Goal: Transaction & Acquisition: Purchase product/service

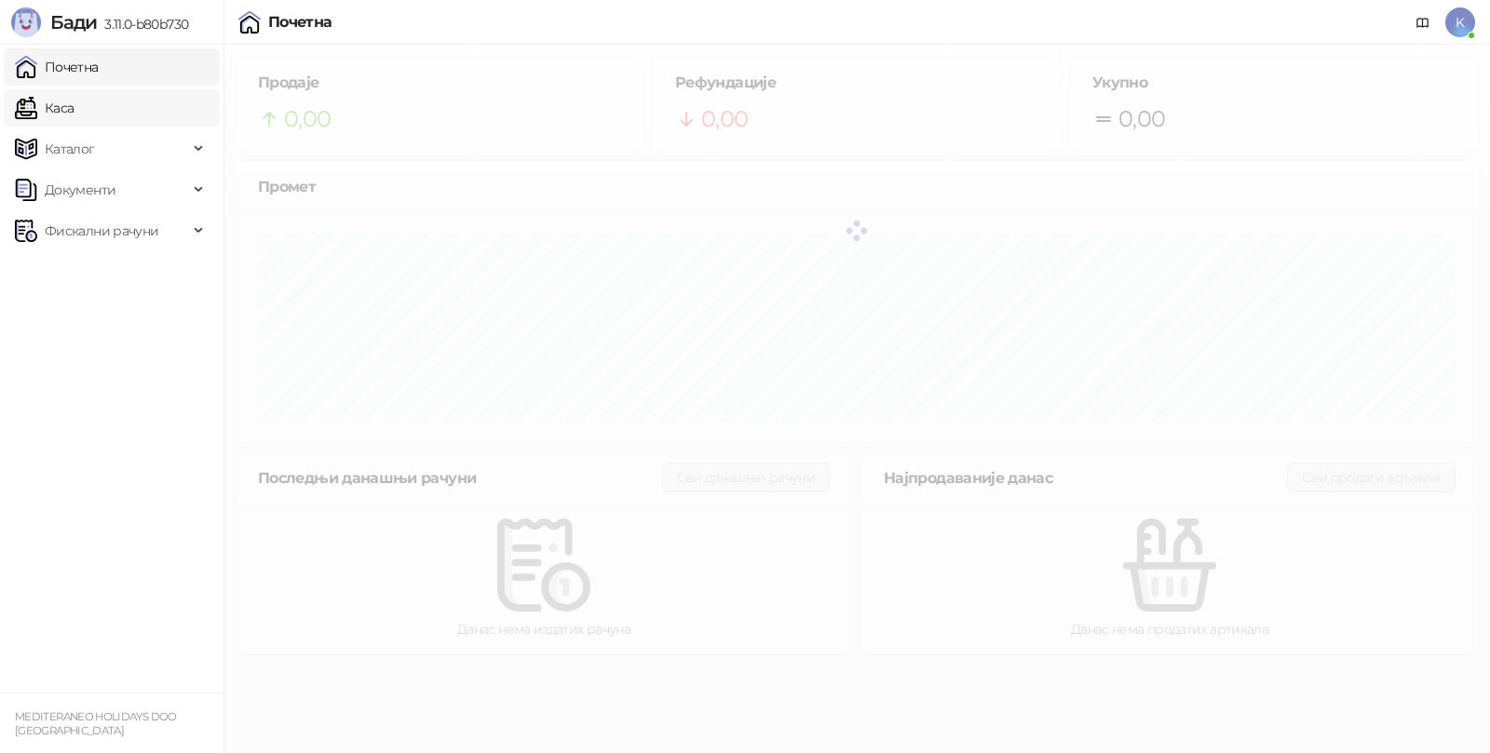
click at [72, 104] on link "Каса" at bounding box center [44, 107] width 59 height 37
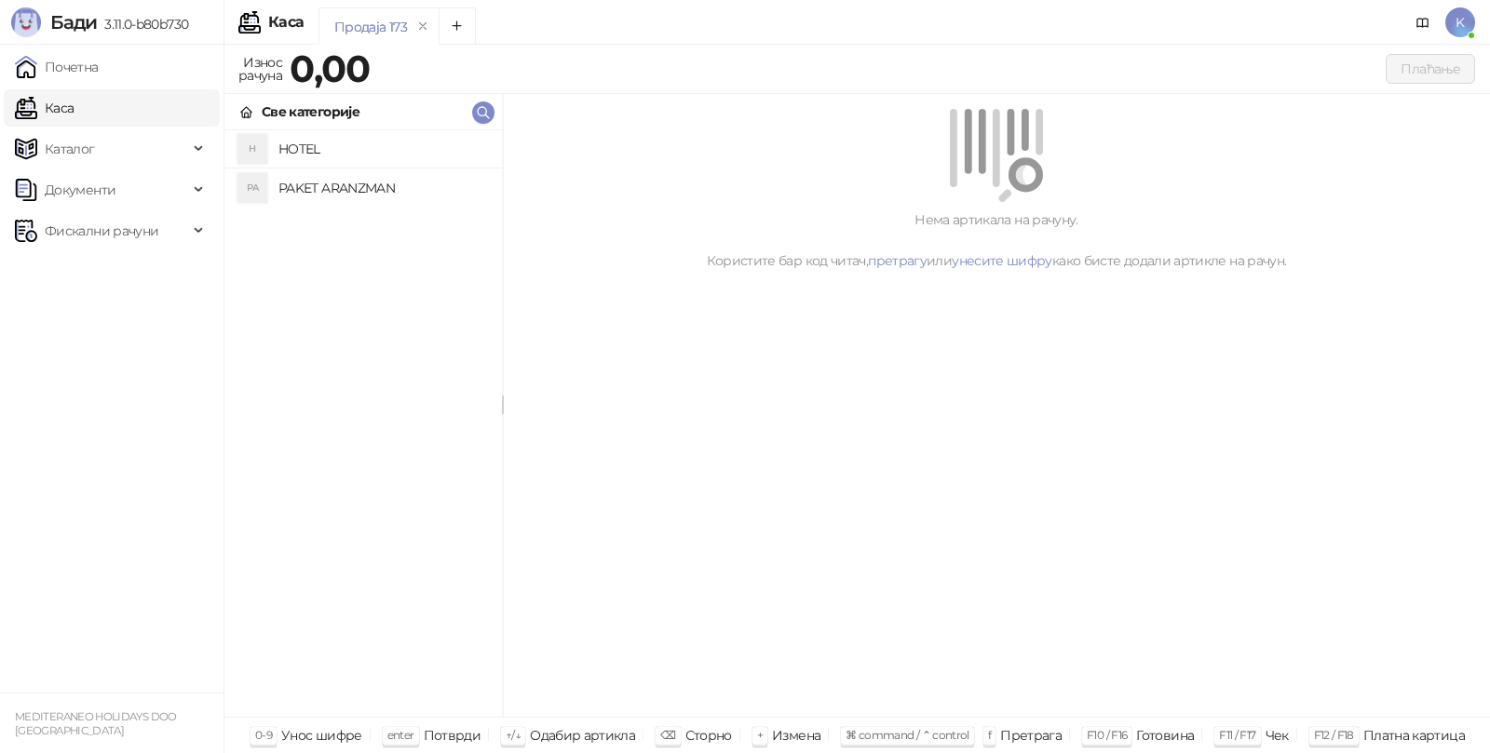
click at [291, 190] on h4 "PAKET ARANZMAN" at bounding box center [382, 188] width 209 height 30
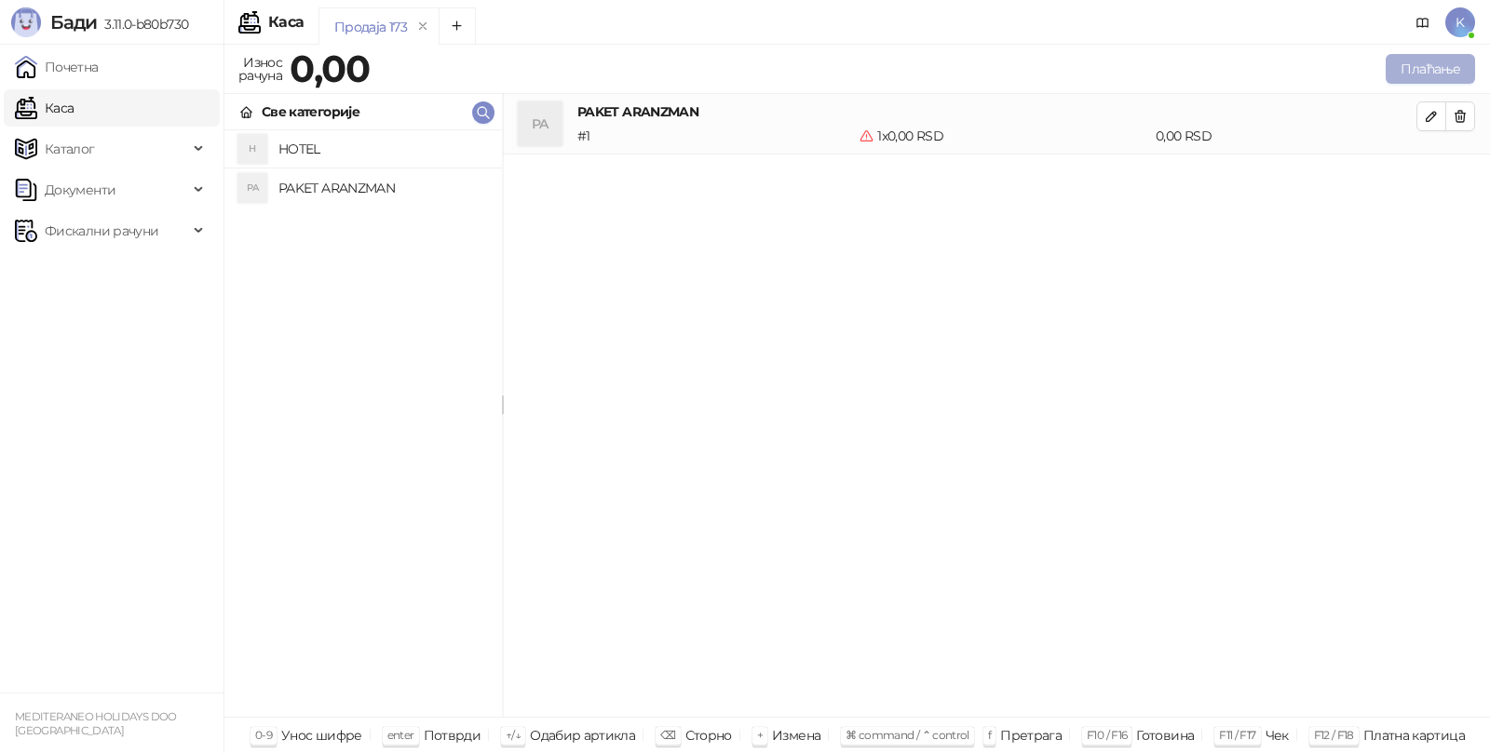
click at [1403, 71] on button "Плаћање" at bounding box center [1429, 69] width 89 height 30
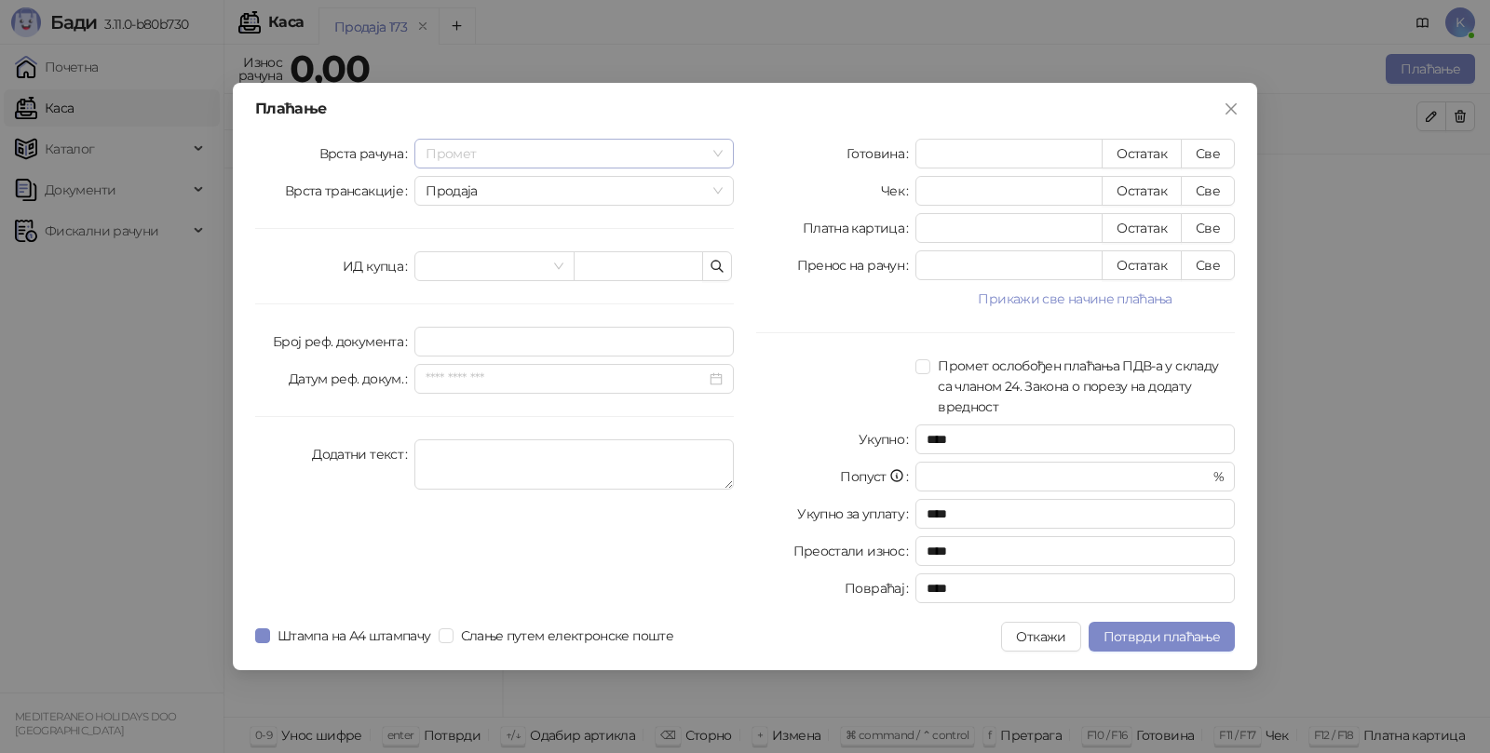
click at [518, 149] on span "Промет" at bounding box center [573, 154] width 297 height 28
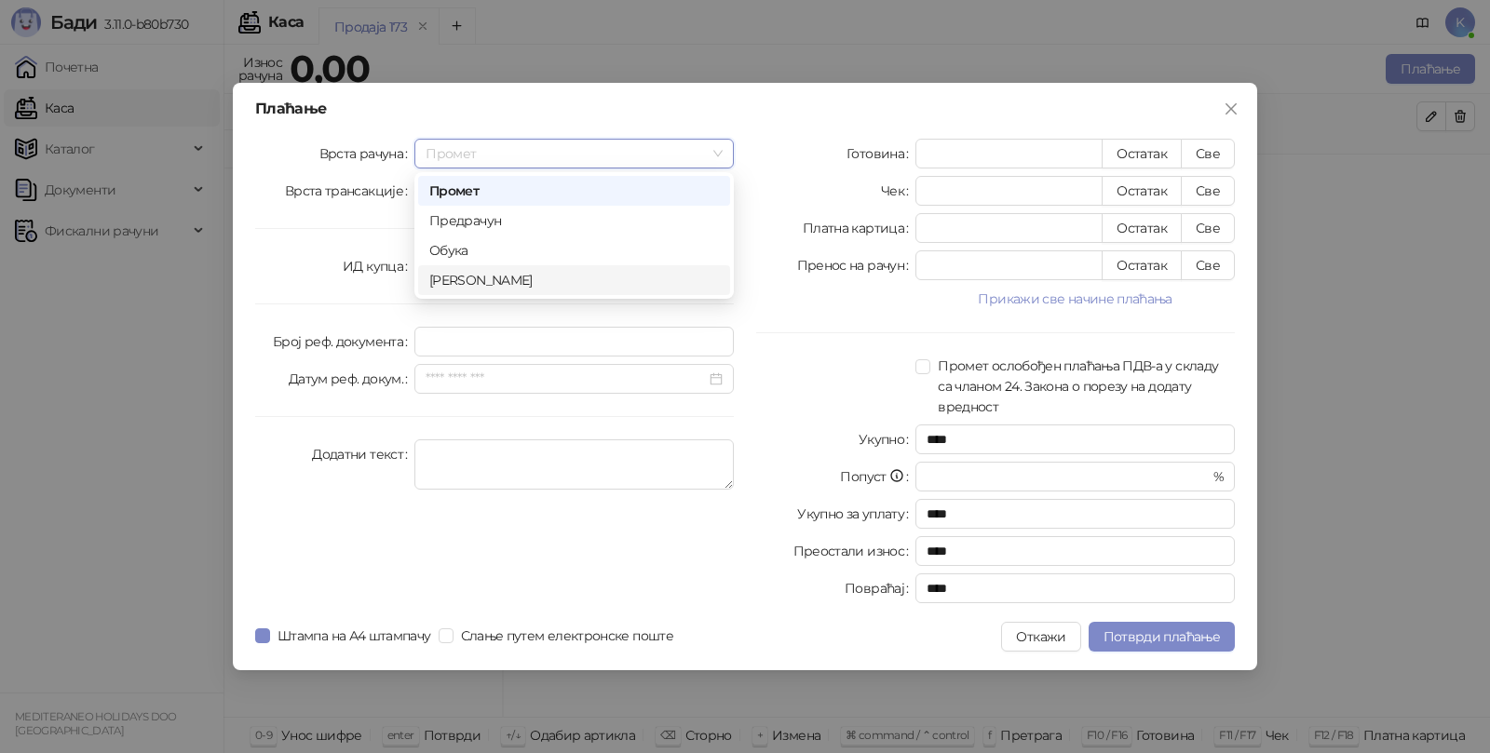
click at [459, 273] on div "[PERSON_NAME]" at bounding box center [574, 280] width 290 height 20
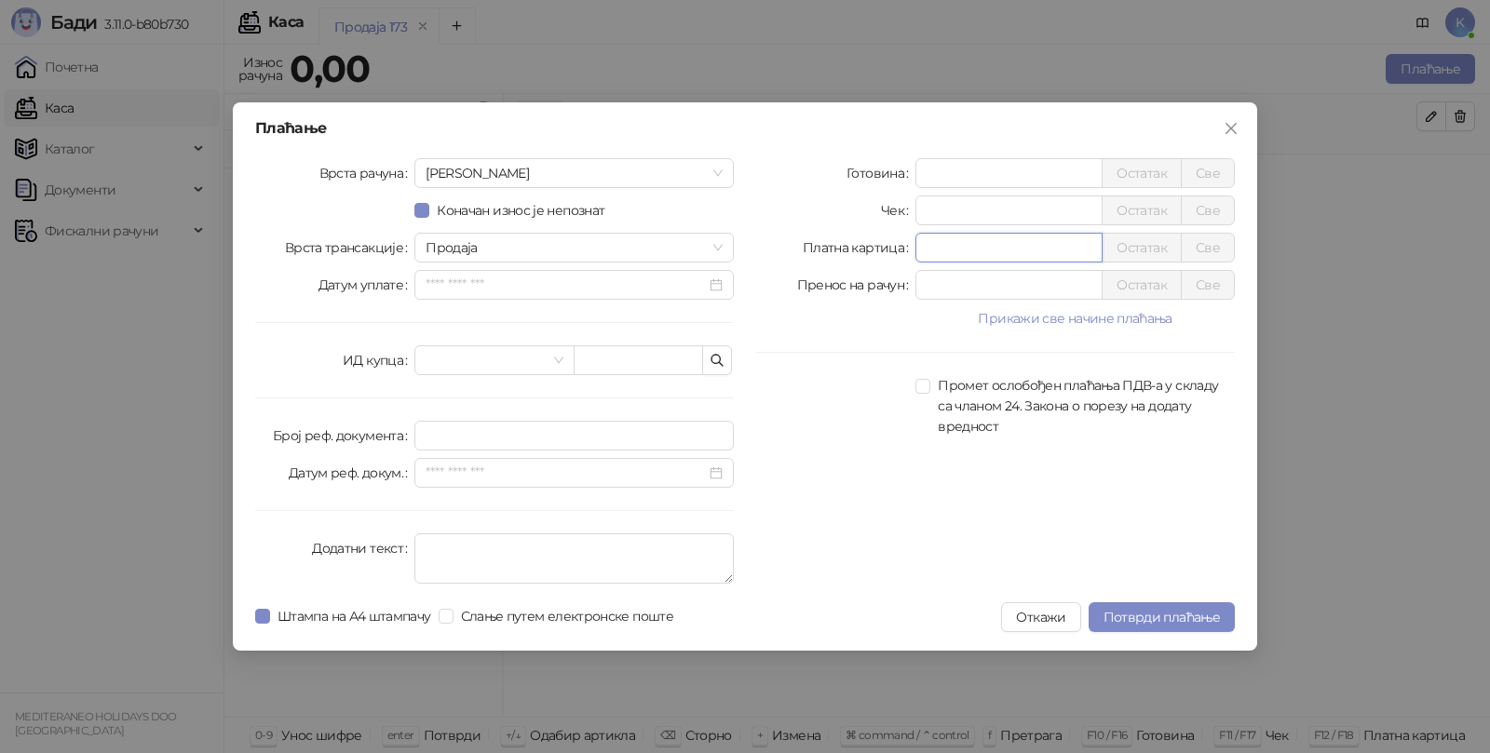
click at [955, 240] on input "*" at bounding box center [1008, 248] width 185 height 28
type input "*****"
click at [471, 534] on textarea "Додатни текст" at bounding box center [573, 558] width 319 height 50
type textarea "*********"
click at [1157, 614] on span "Потврди плаћање" at bounding box center [1161, 617] width 116 height 17
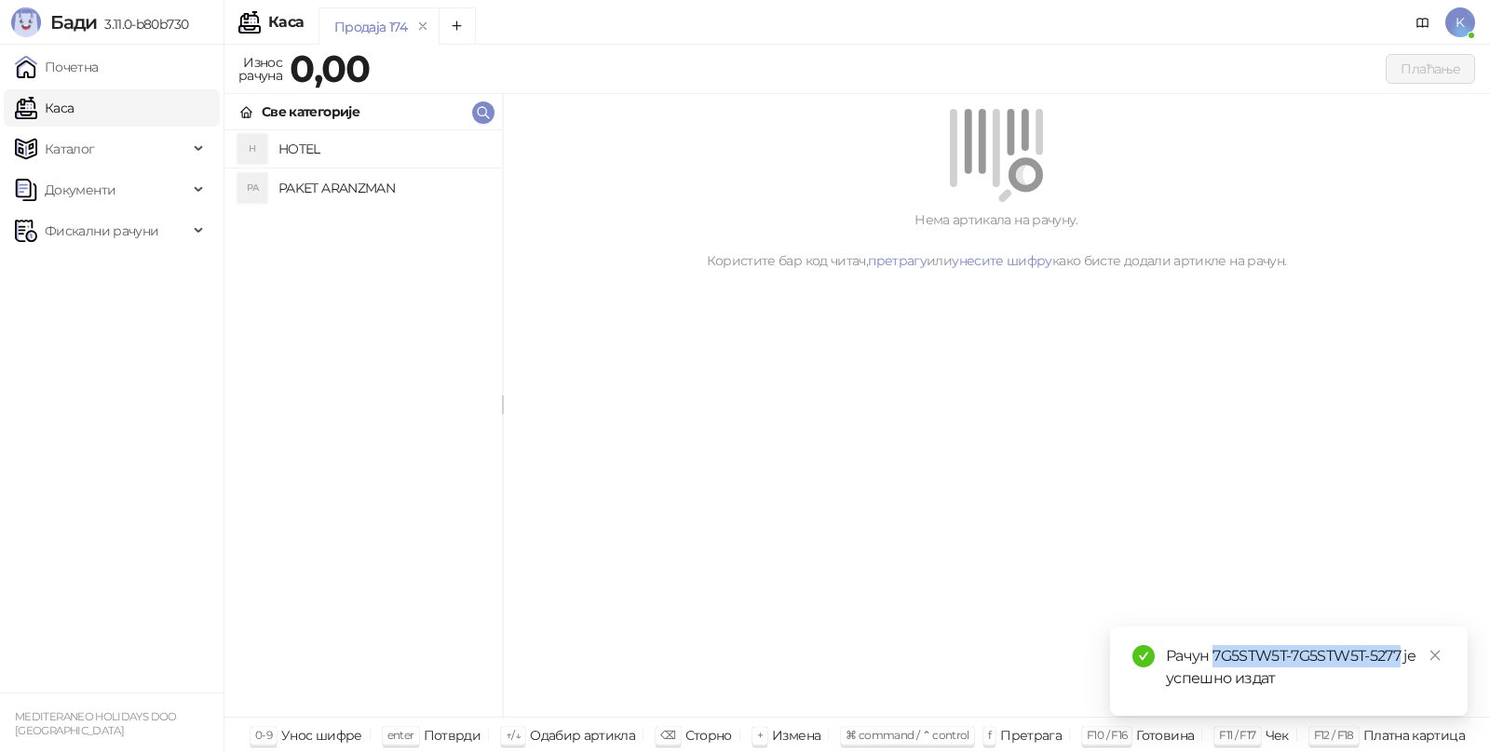
drag, startPoint x: 1212, startPoint y: 654, endPoint x: 1404, endPoint y: 654, distance: 191.8
click at [1404, 654] on div "Рачун 7G5STW5T-7G5STW5T-5277 је успешно издат" at bounding box center [1305, 667] width 279 height 45
copy div "7G5STW5T-7G5STW5T-5277"
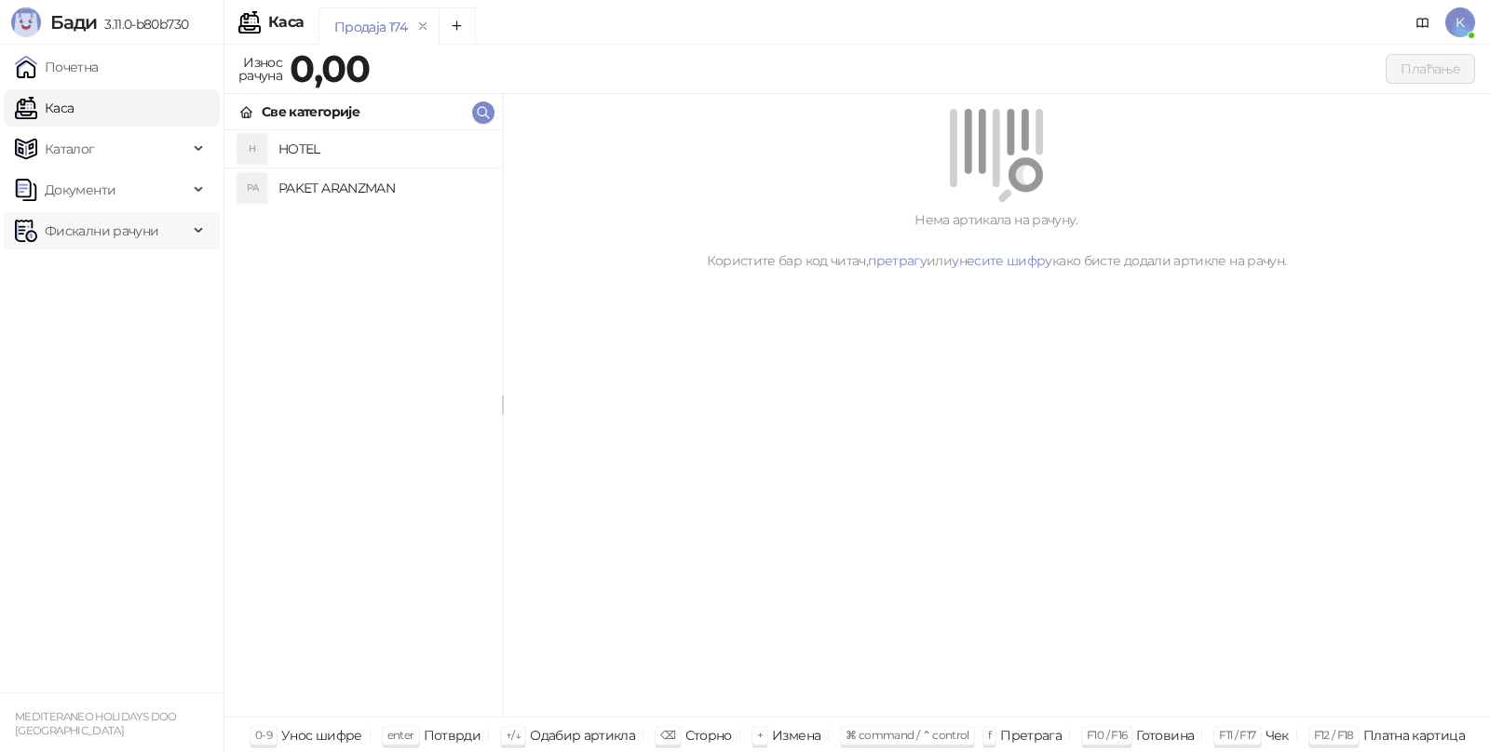
click at [87, 225] on span "Фискални рачуни" at bounding box center [102, 230] width 114 height 37
click at [97, 264] on link "Издати рачуни" at bounding box center [84, 271] width 125 height 37
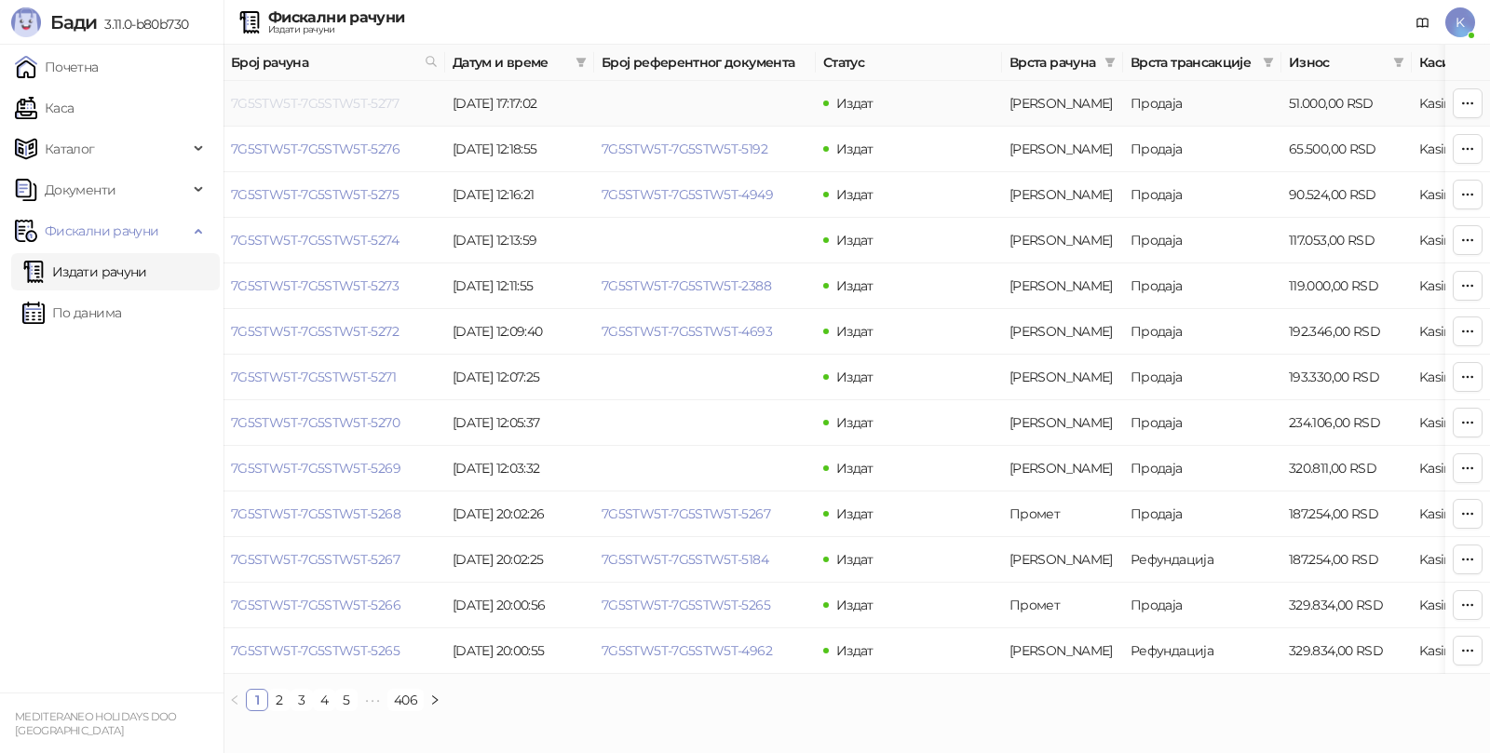
click at [349, 101] on link "7G5STW5T-7G5STW5T-5277" at bounding box center [315, 103] width 168 height 17
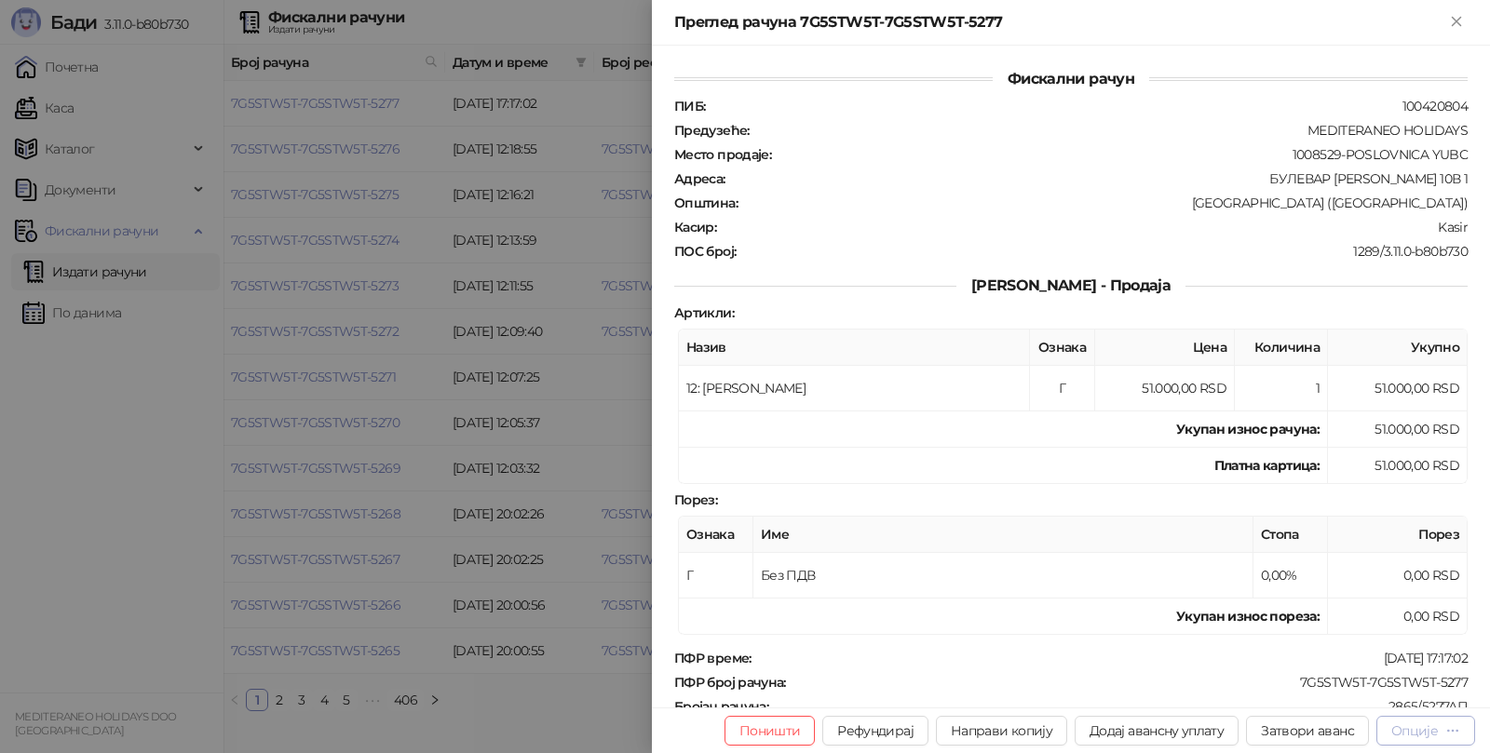
click at [1451, 733] on icon "button" at bounding box center [1452, 730] width 15 height 15
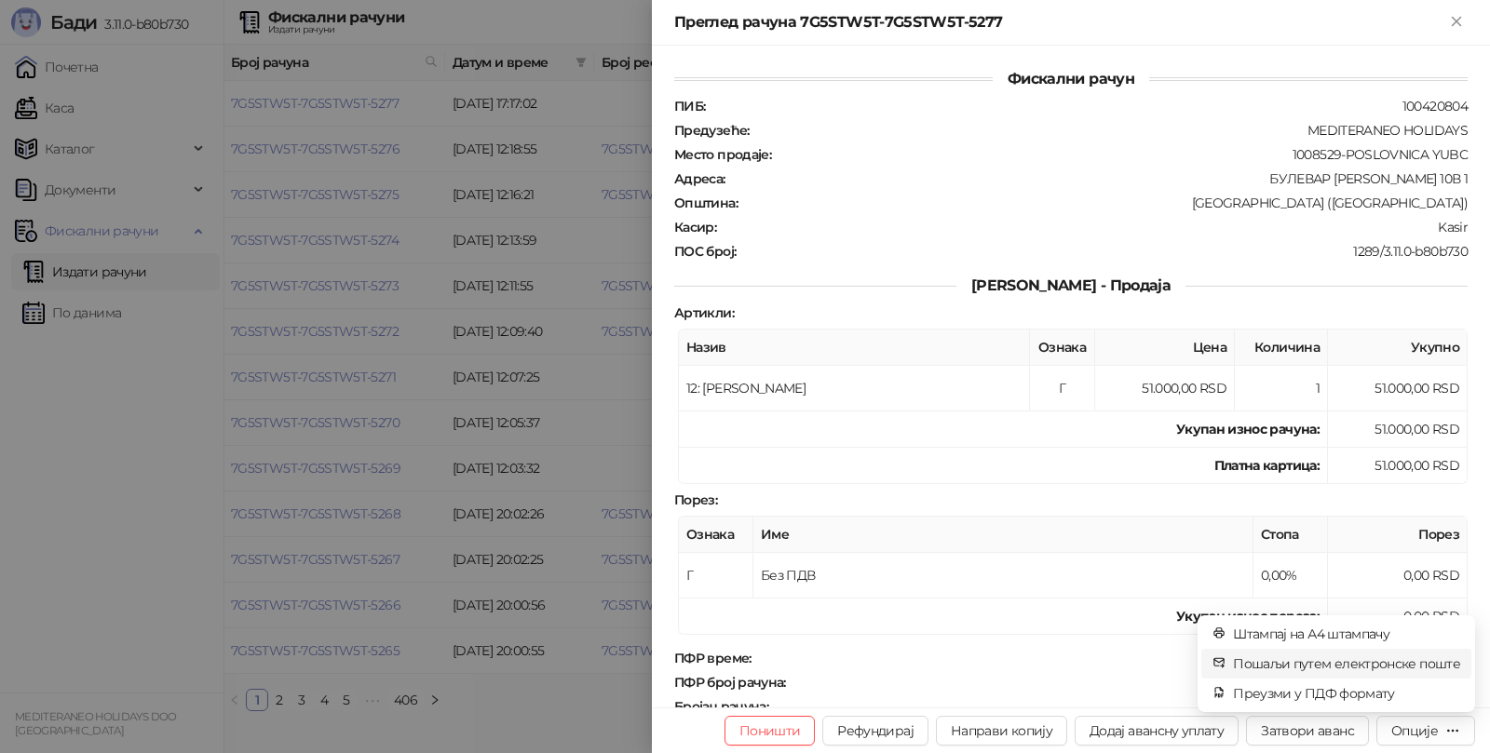
click at [1323, 663] on span "Пошаљи путем електронске поште" at bounding box center [1346, 664] width 227 height 20
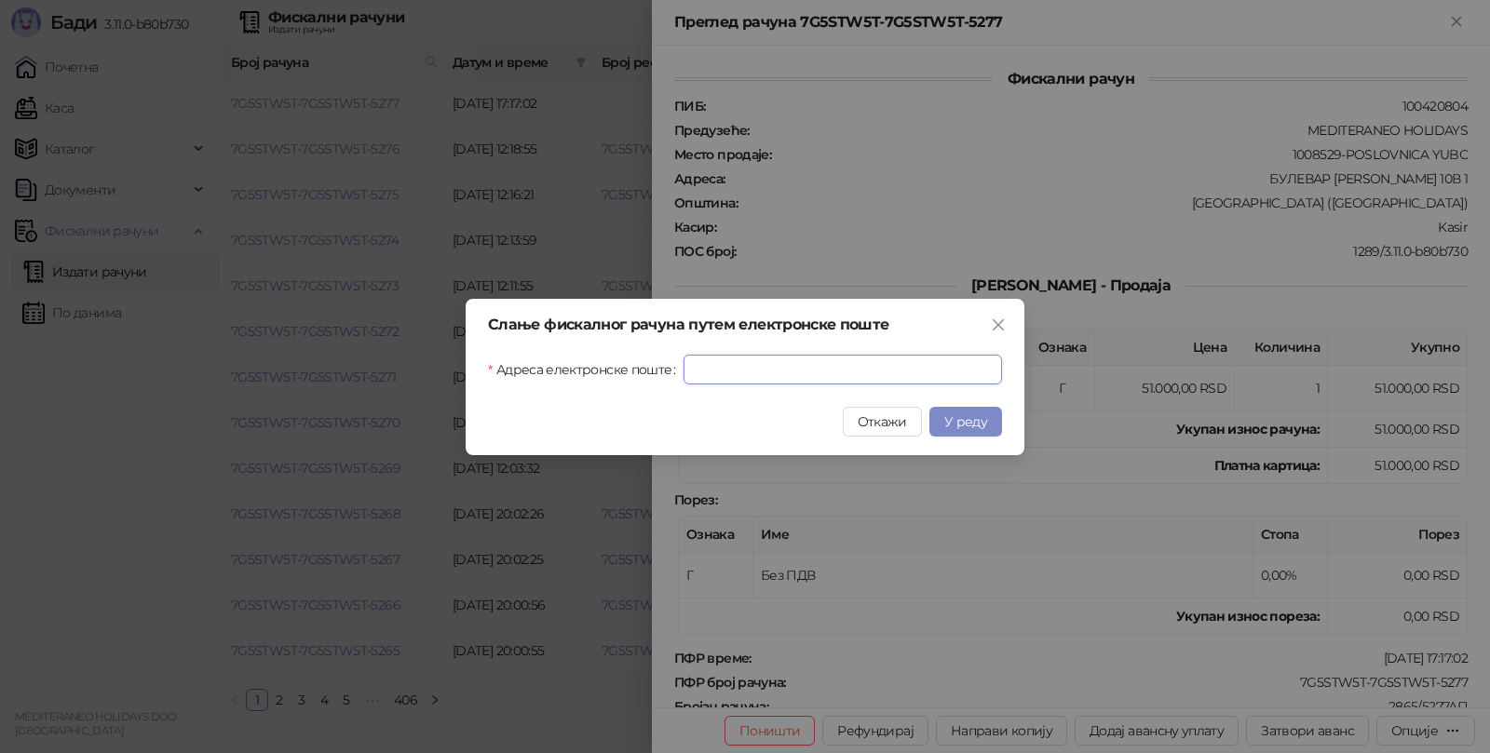
click at [835, 376] on input "Адреса електронске поште" at bounding box center [842, 370] width 318 height 30
paste input "**********"
type input "**********"
click at [959, 416] on span "У реду" at bounding box center [965, 421] width 43 height 17
